Goal: Information Seeking & Learning: Learn about a topic

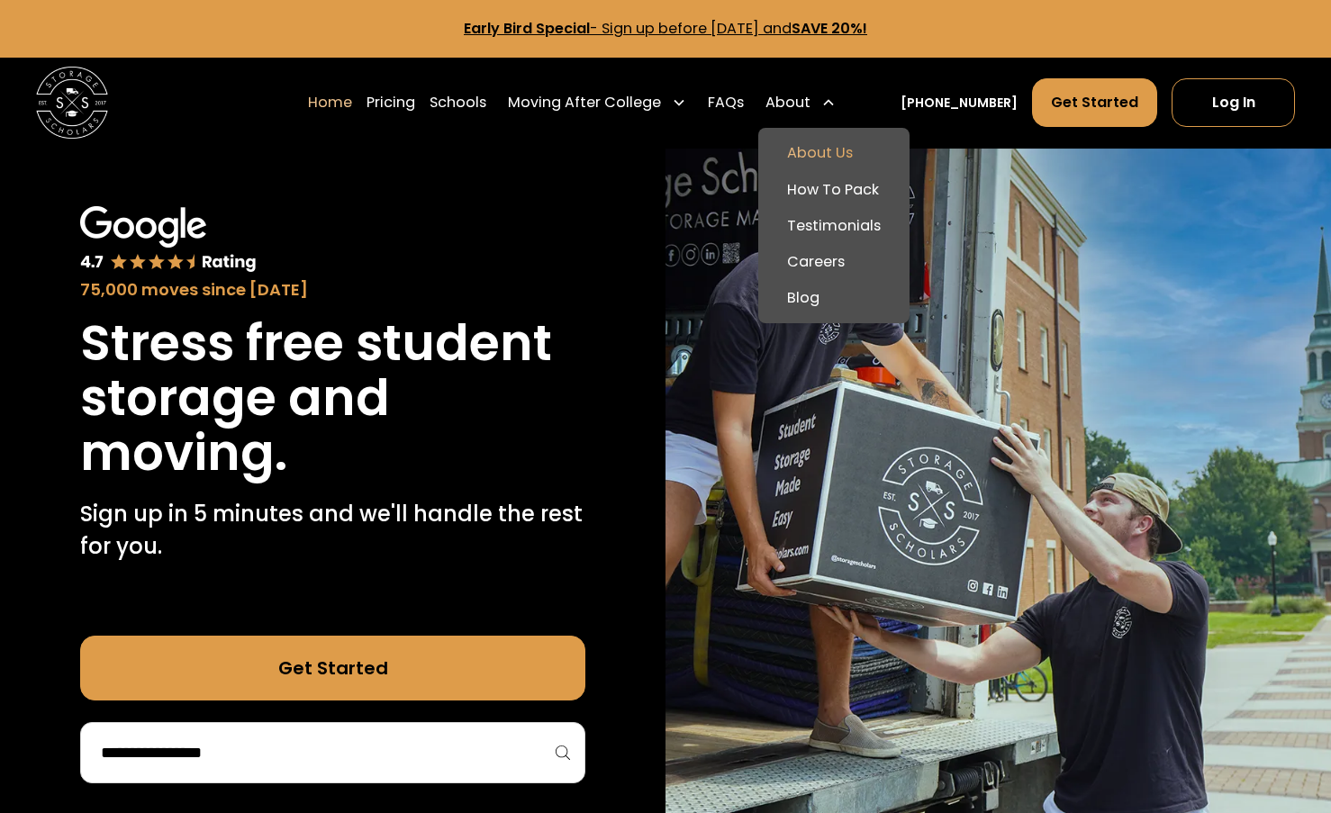
click at [838, 146] on link "About Us" at bounding box center [833, 153] width 137 height 36
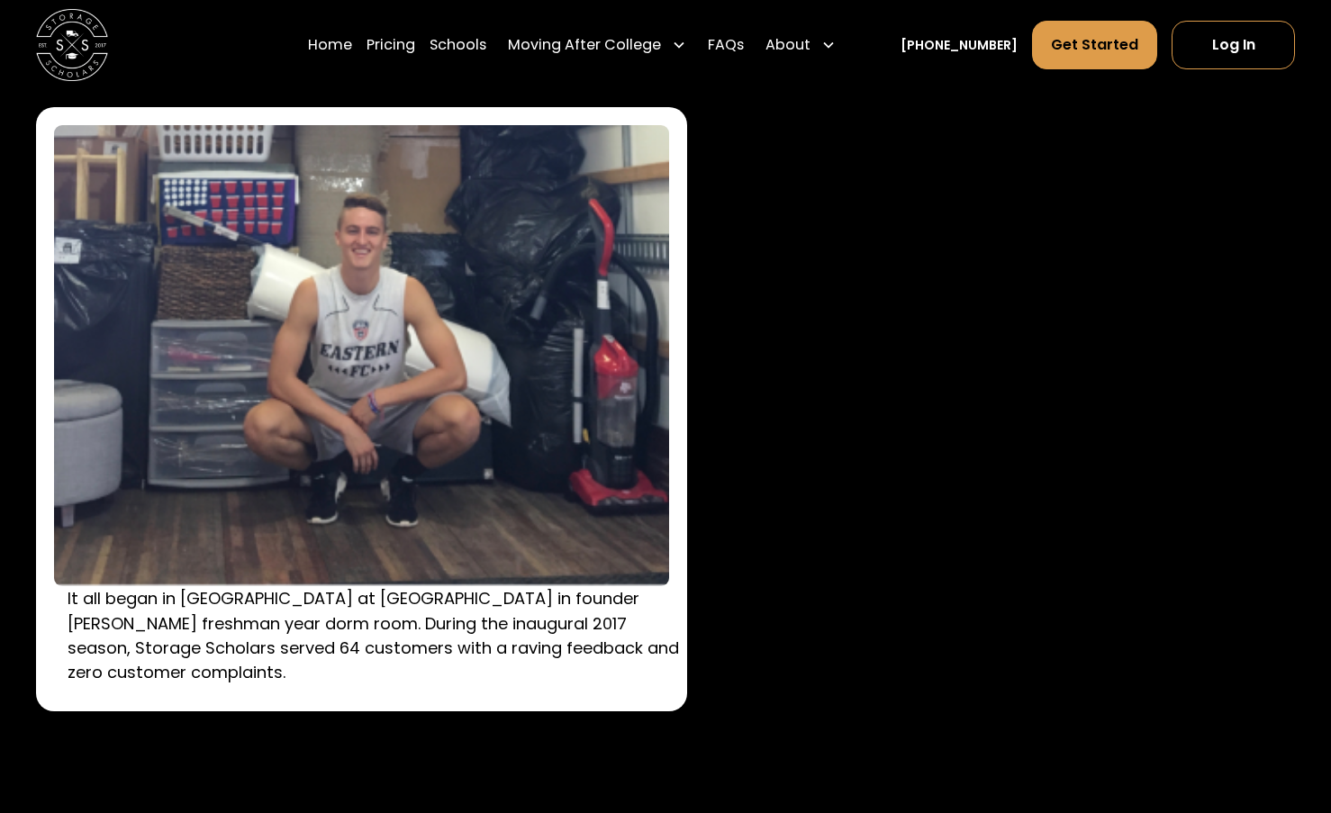
scroll to position [2660, 0]
click at [484, 656] on p "It all began in South Residence Hall at Wake Forest University in founder Sam C…" at bounding box center [375, 635] width 614 height 97
click at [510, 465] on img at bounding box center [361, 357] width 614 height 462
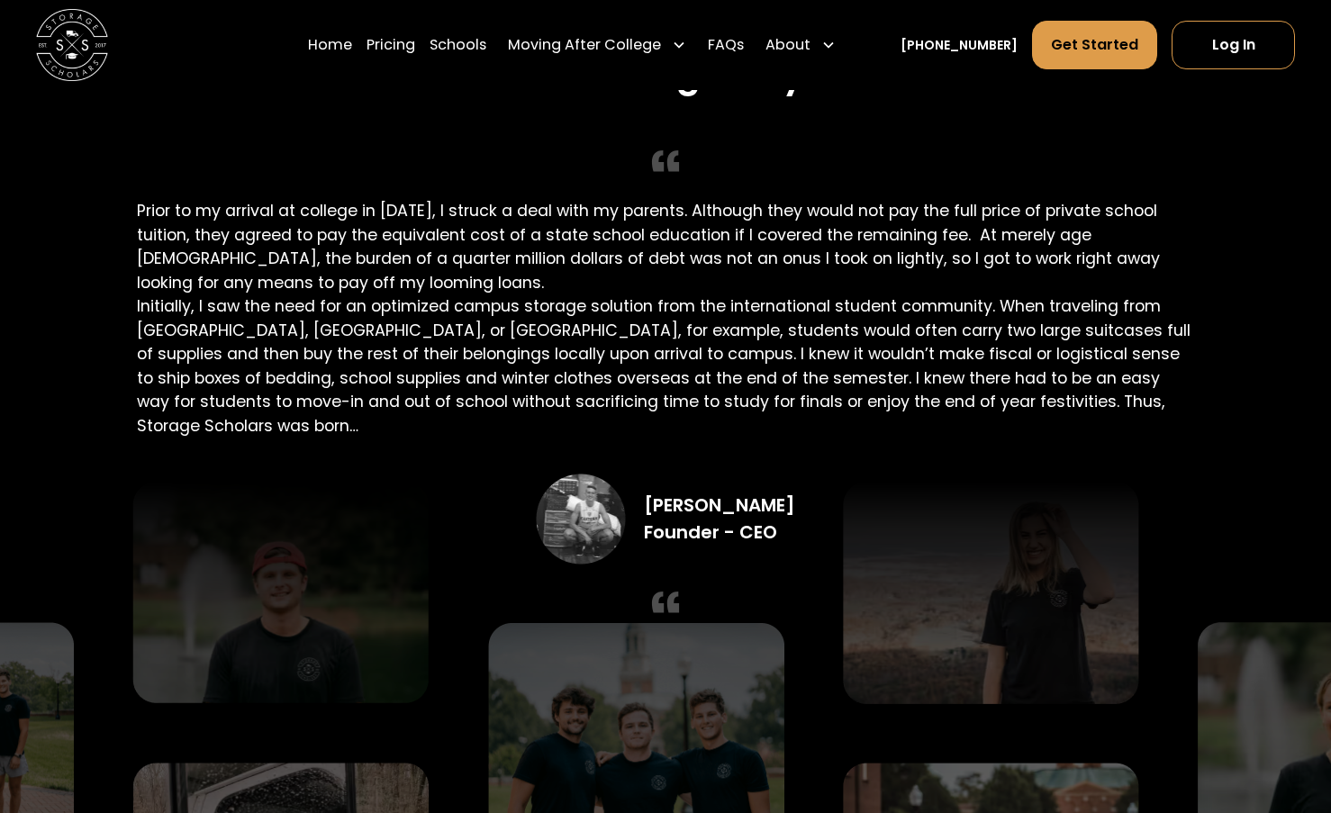
scroll to position [3470, 0]
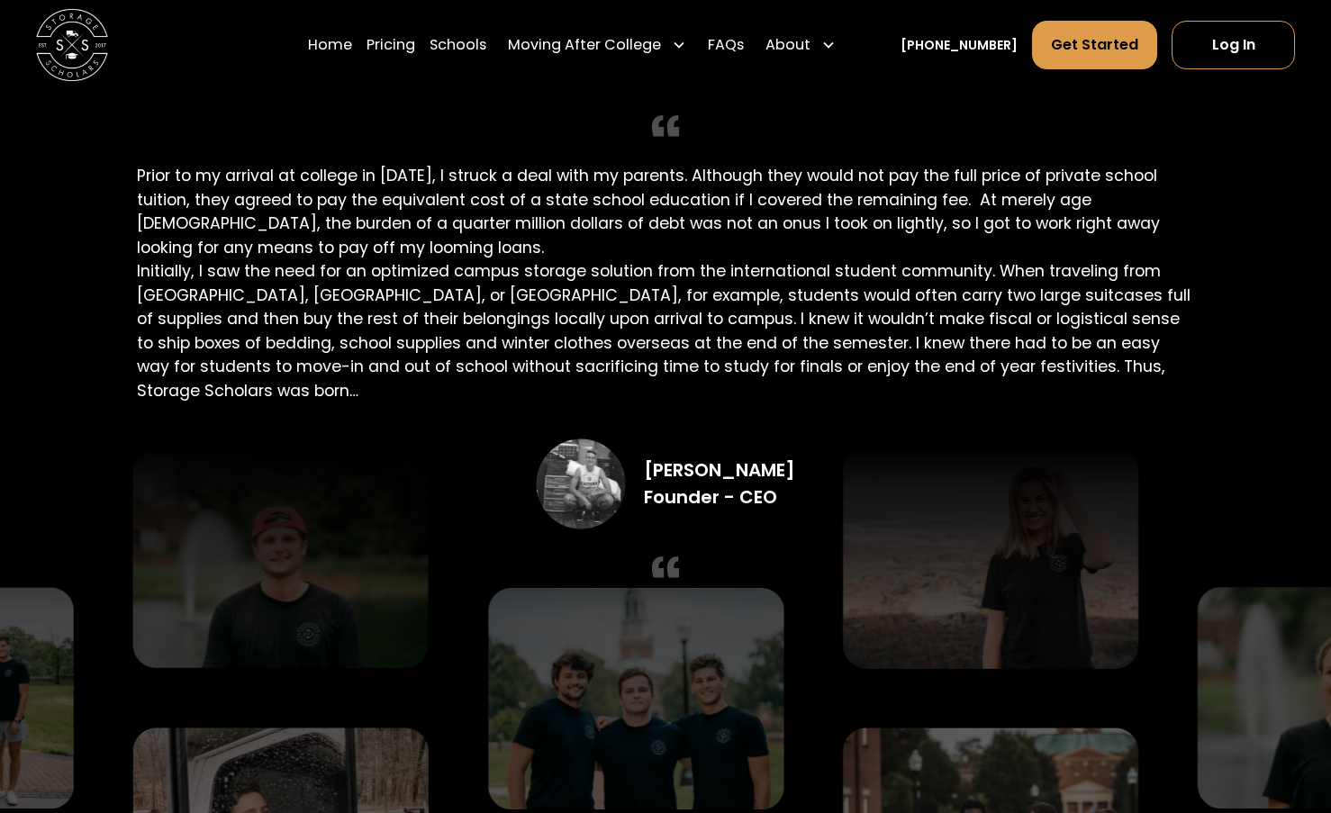
click at [716, 443] on div "Founding Story Prior to my arrival at college in 2016, I struck a deal with my …" at bounding box center [665, 311] width 1057 height 588
click at [627, 157] on div "Founding Story Prior to my arrival at college in 2016, I struck a deal with my …" at bounding box center [665, 311] width 1057 height 588
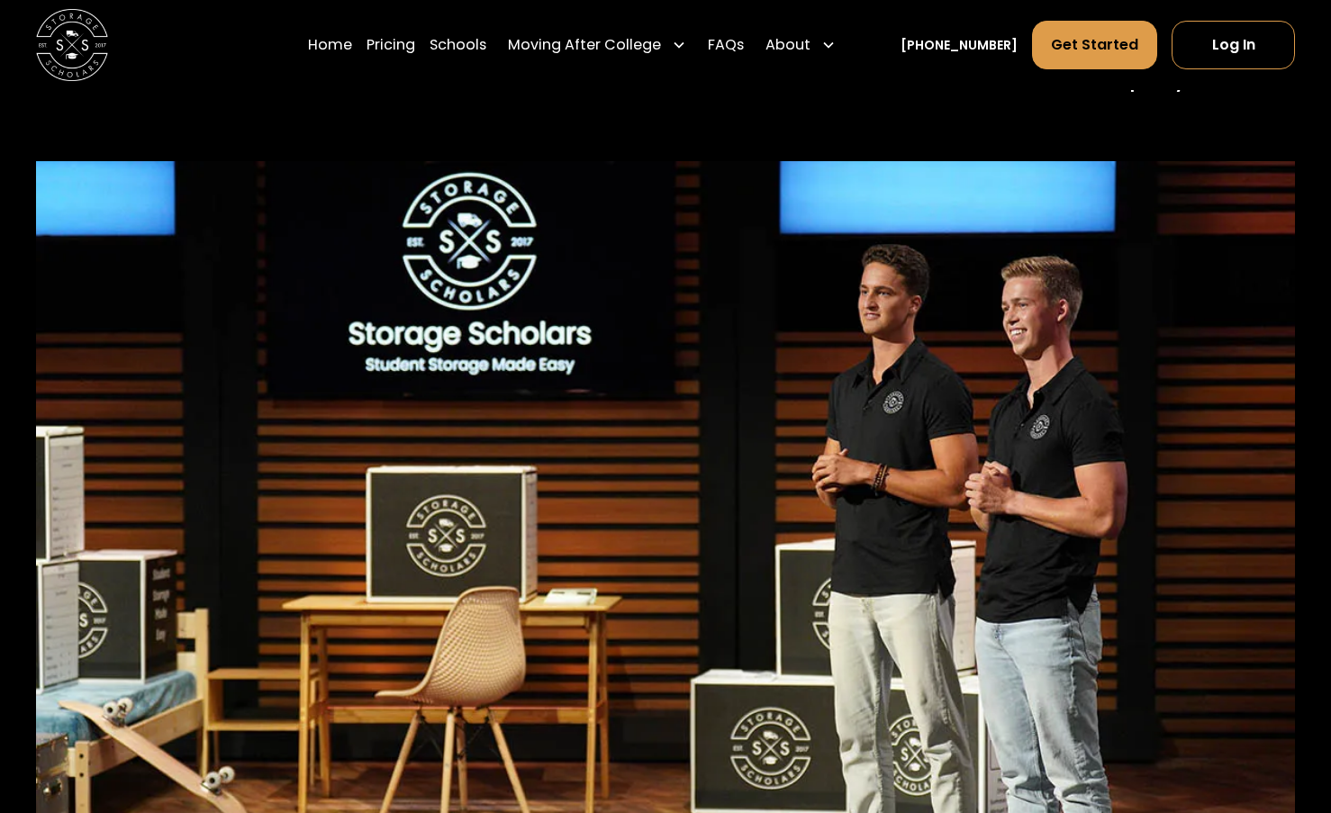
scroll to position [7306, 0]
